Goal: Information Seeking & Learning: Learn about a topic

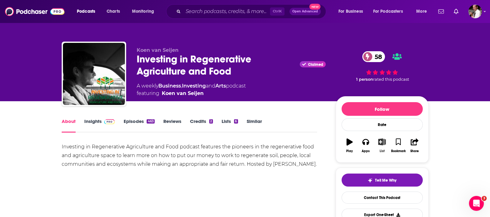
click at [381, 143] on icon "button" at bounding box center [382, 141] width 8 height 7
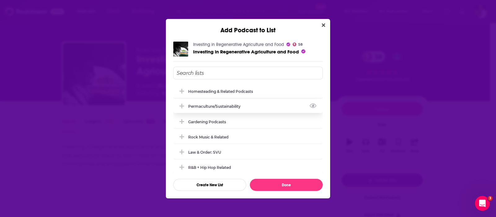
click at [183, 105] on icon "Add Podcast To List" at bounding box center [181, 106] width 5 height 6
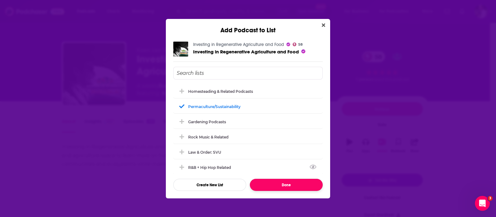
click at [274, 186] on button "Done" at bounding box center [286, 185] width 73 height 12
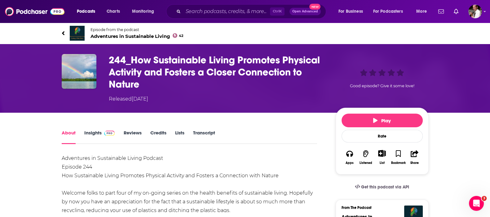
click at [138, 35] on span "Adventures in Sustainable Living 42" at bounding box center [137, 36] width 93 height 6
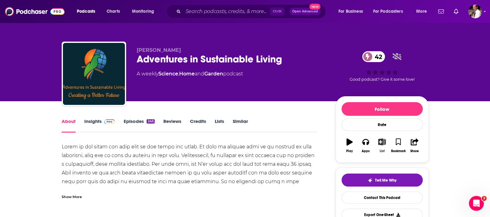
click at [383, 142] on icon "button" at bounding box center [382, 141] width 8 height 7
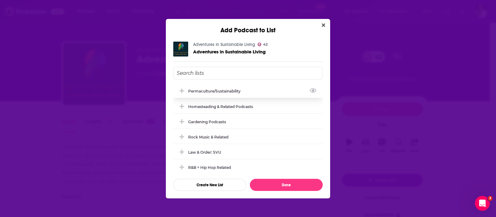
click at [208, 92] on div "Permaculture/Sustainability" at bounding box center [216, 91] width 56 height 5
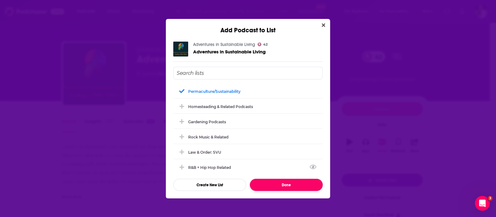
click at [288, 183] on button "Done" at bounding box center [286, 185] width 73 height 12
